Goal: Find specific page/section: Find specific page/section

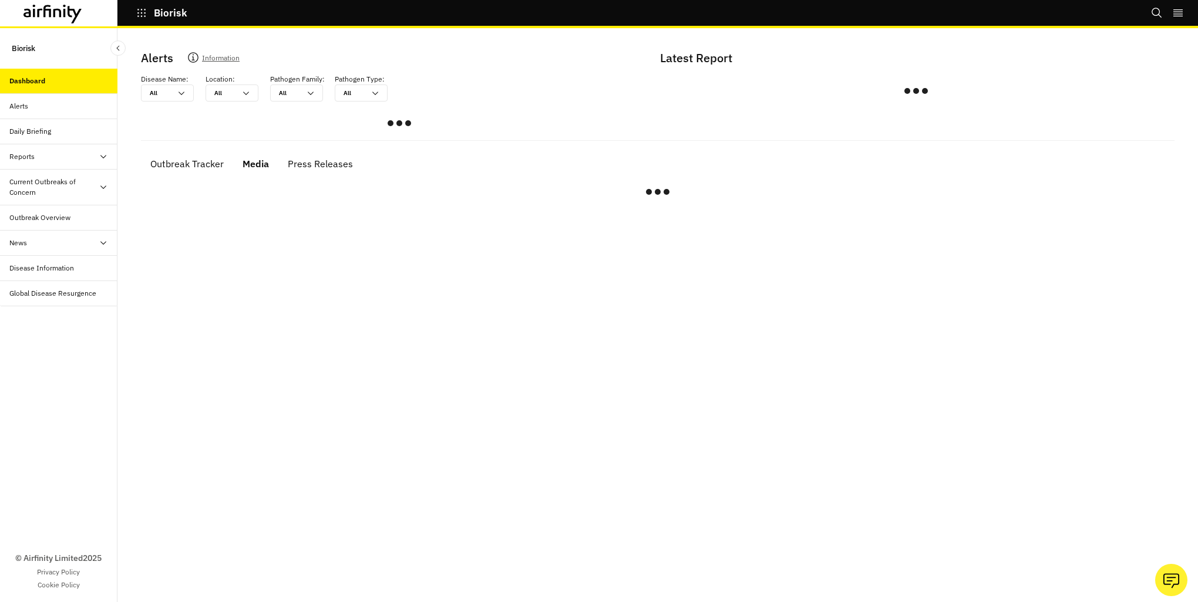
click at [31, 53] on p "Biorisk" at bounding box center [23, 49] width 23 height 22
click at [33, 78] on div "Dashboard" at bounding box center [27, 81] width 36 height 11
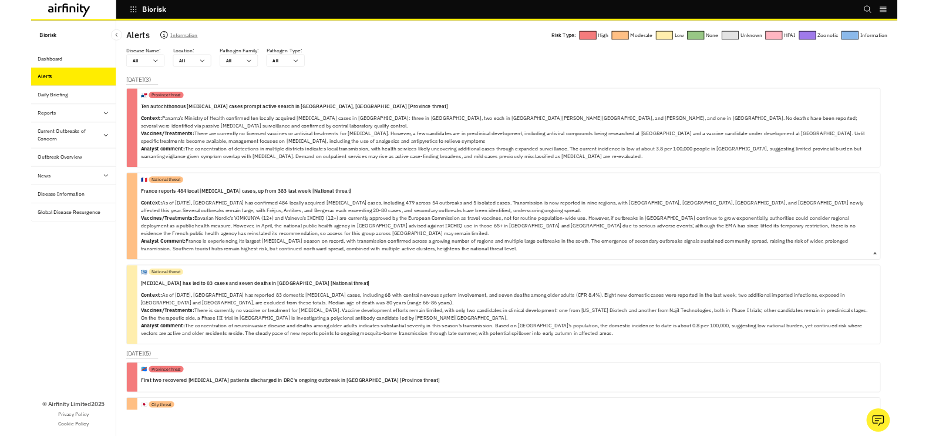
scroll to position [5, 0]
